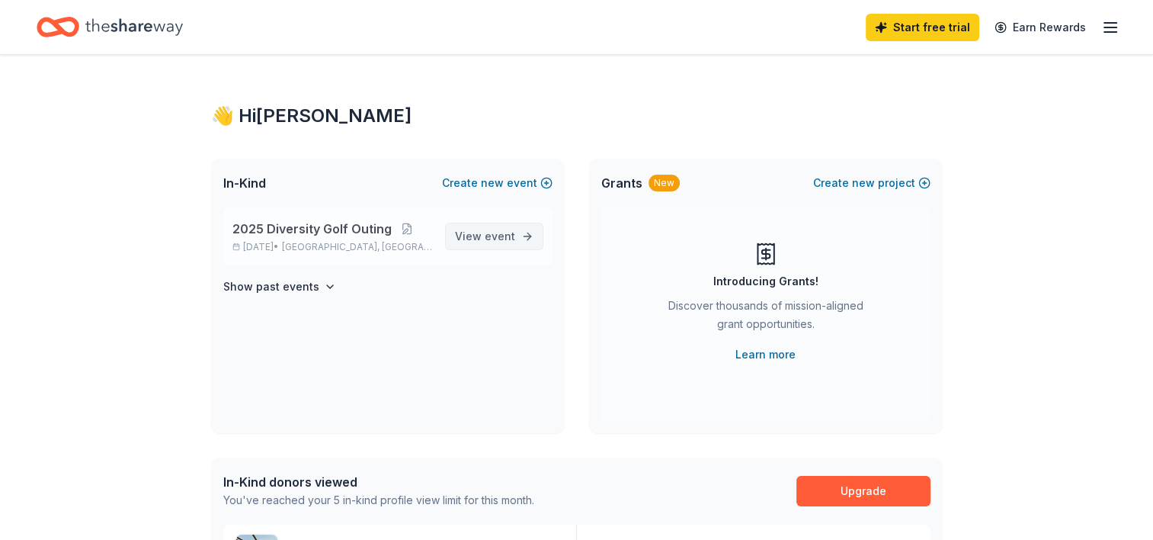
click at [488, 245] on span "View event" at bounding box center [485, 236] width 60 height 18
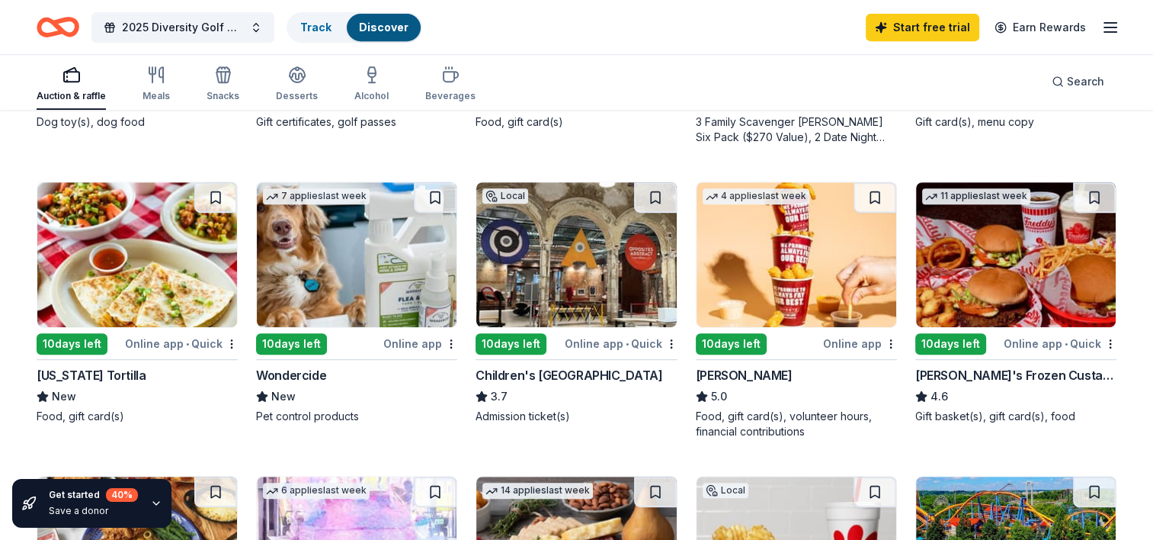
scroll to position [705, 0]
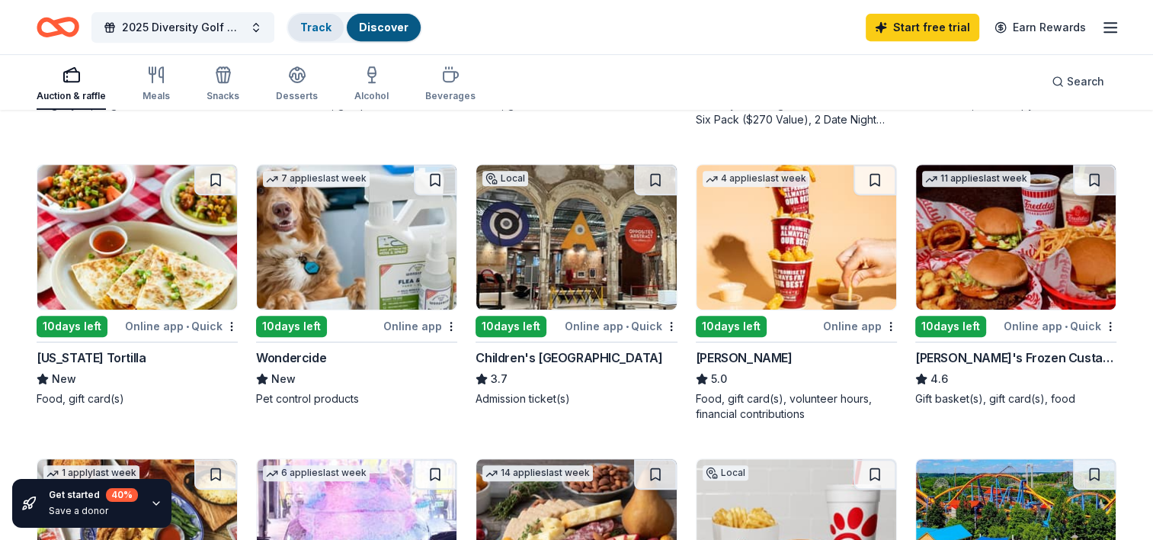
click at [319, 32] on link "Track" at bounding box center [315, 27] width 31 height 13
click at [320, 18] on div "Track" at bounding box center [316, 27] width 56 height 27
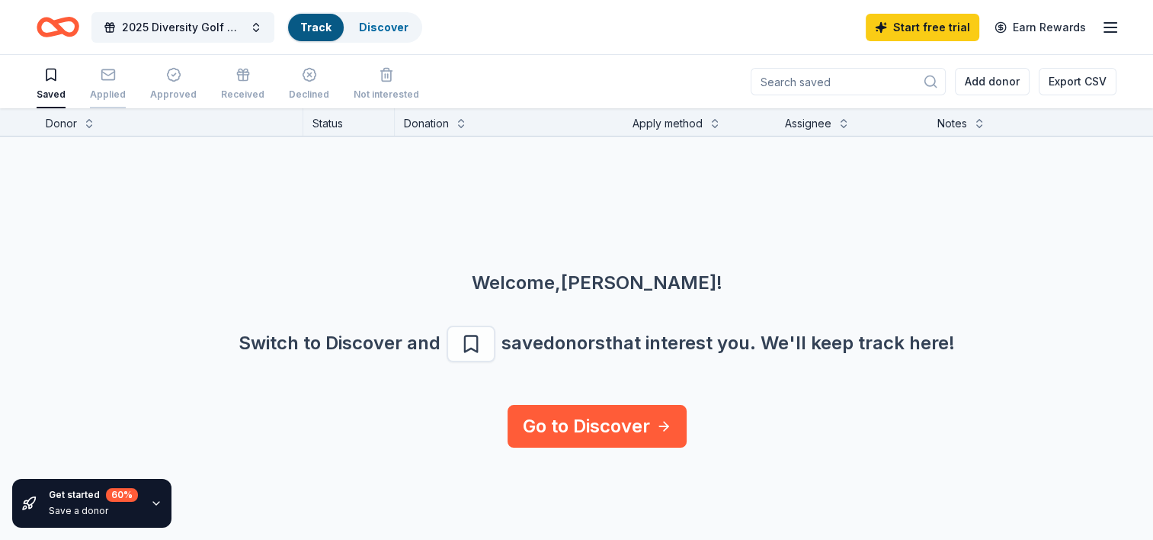
click at [95, 76] on div "button" at bounding box center [108, 74] width 36 height 15
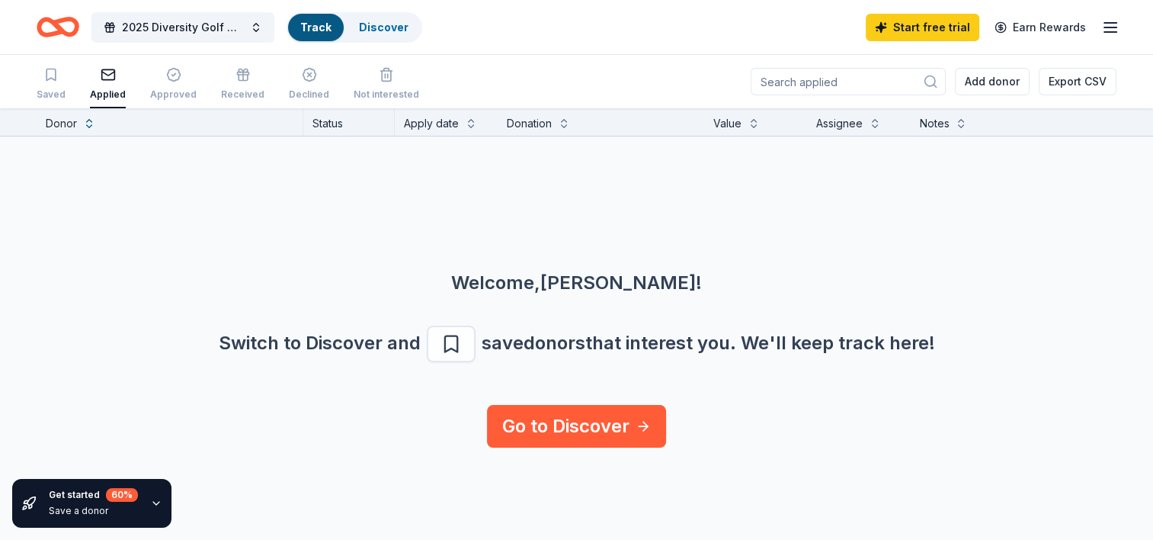
click at [95, 76] on div "button" at bounding box center [108, 74] width 36 height 15
click at [367, 30] on link "Discover" at bounding box center [384, 27] width 50 height 13
